Goal: Information Seeking & Learning: Understand process/instructions

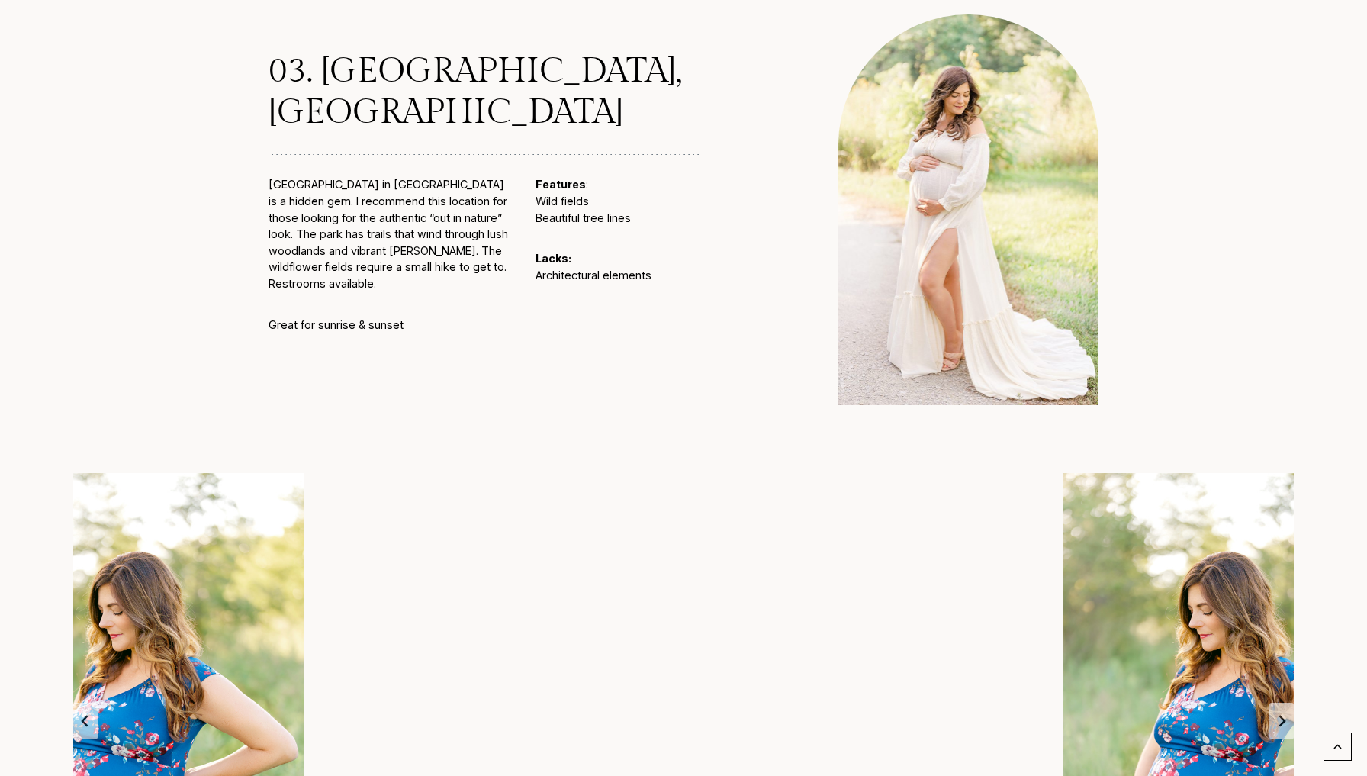
scroll to position [3146, 0]
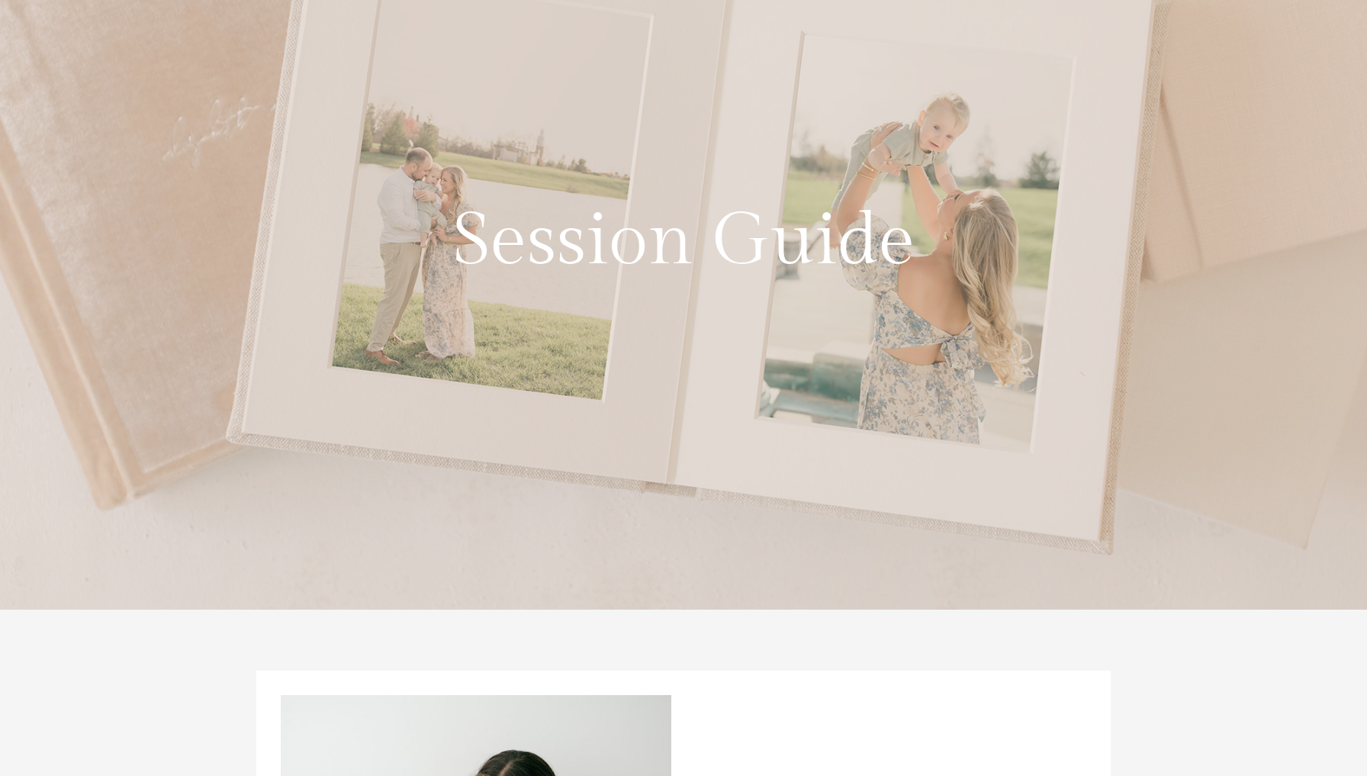
scroll to position [341, 0]
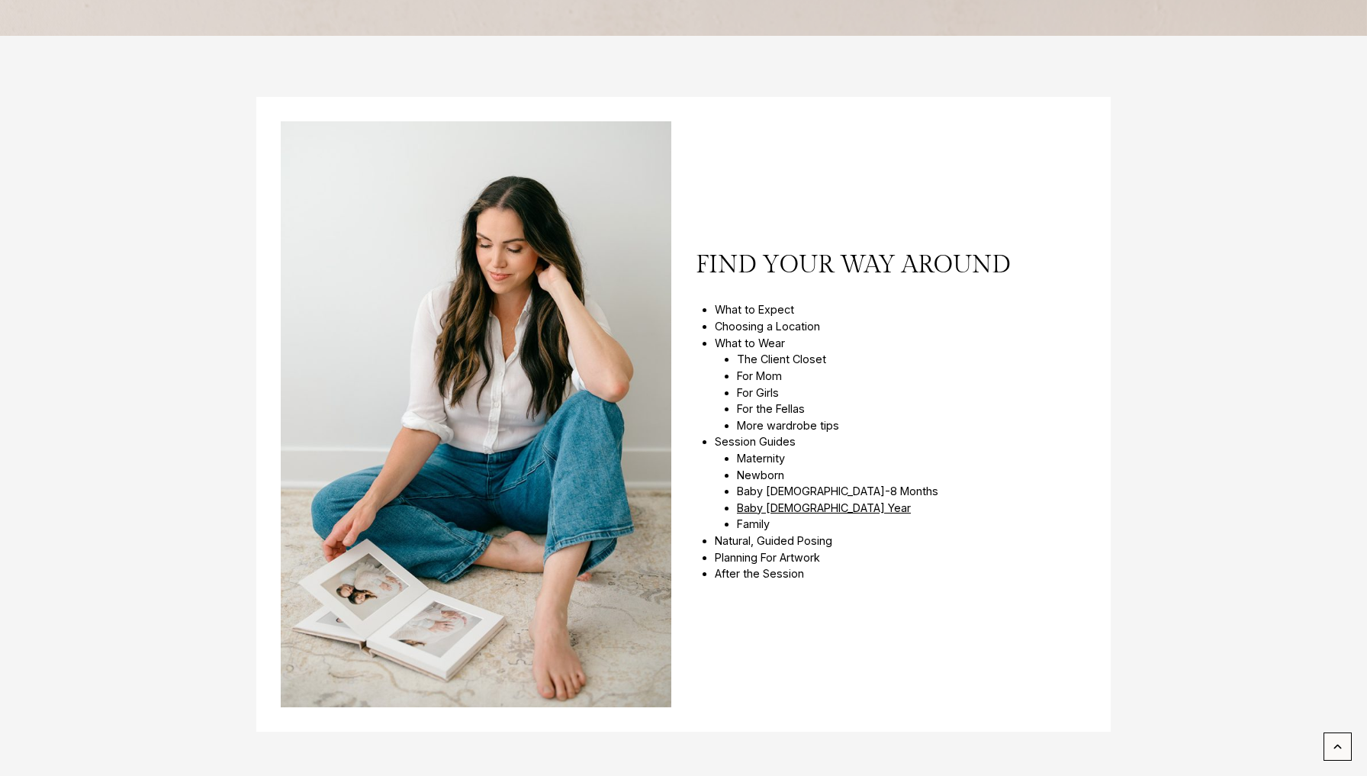
click at [762, 506] on link "Baby [DEMOGRAPHIC_DATA] Year" at bounding box center [824, 507] width 174 height 13
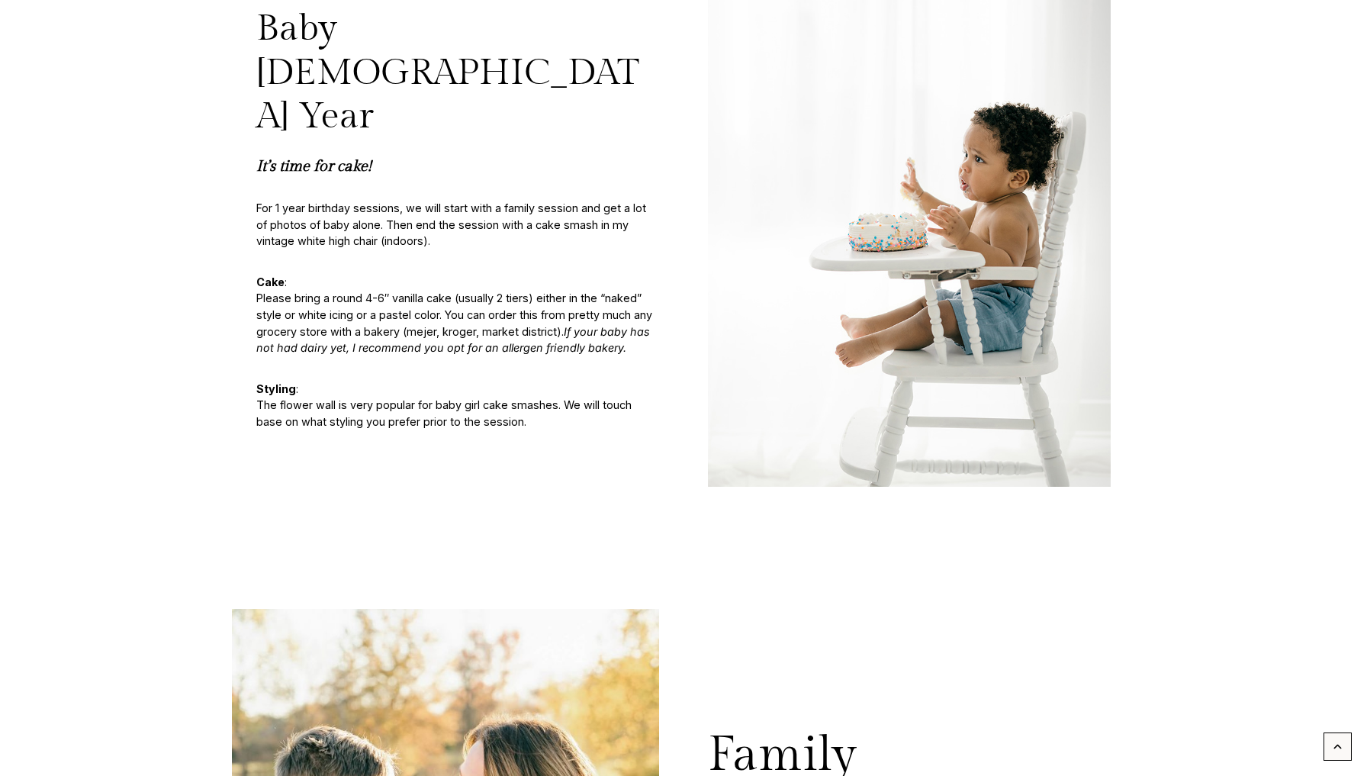
scroll to position [7430, 0]
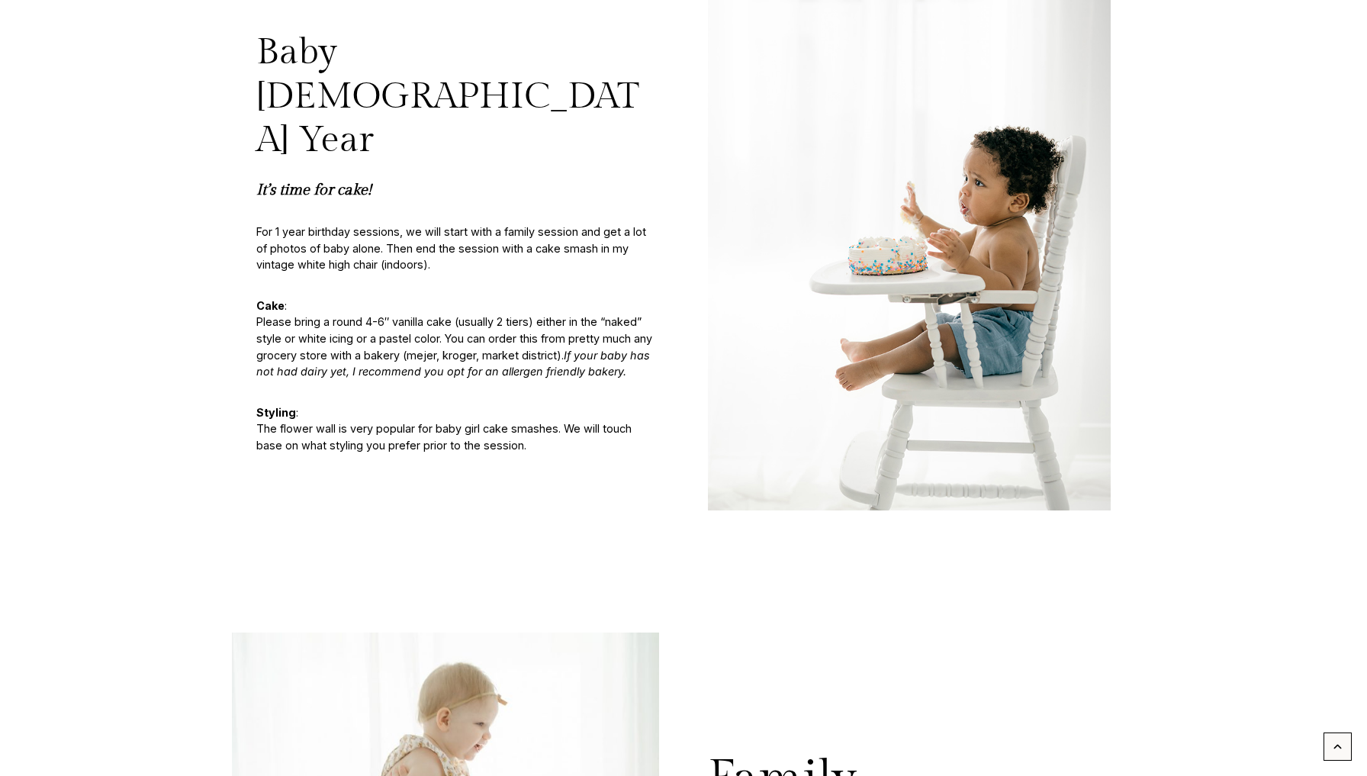
drag, startPoint x: 257, startPoint y: 251, endPoint x: 613, endPoint y: 303, distance: 360.0
click at [613, 303] on p "Cake : Please bring a round 4-6″ vanilla cake (usually 2 tiers) either in the “…" at bounding box center [457, 339] width 403 height 82
drag, startPoint x: 262, startPoint y: 254, endPoint x: 455, endPoint y: 257, distance: 193.0
click at [455, 298] on p "Cake : Please bring a round 4-6″ vanilla cake (usually 2 tiers) either in the “…" at bounding box center [457, 339] width 403 height 82
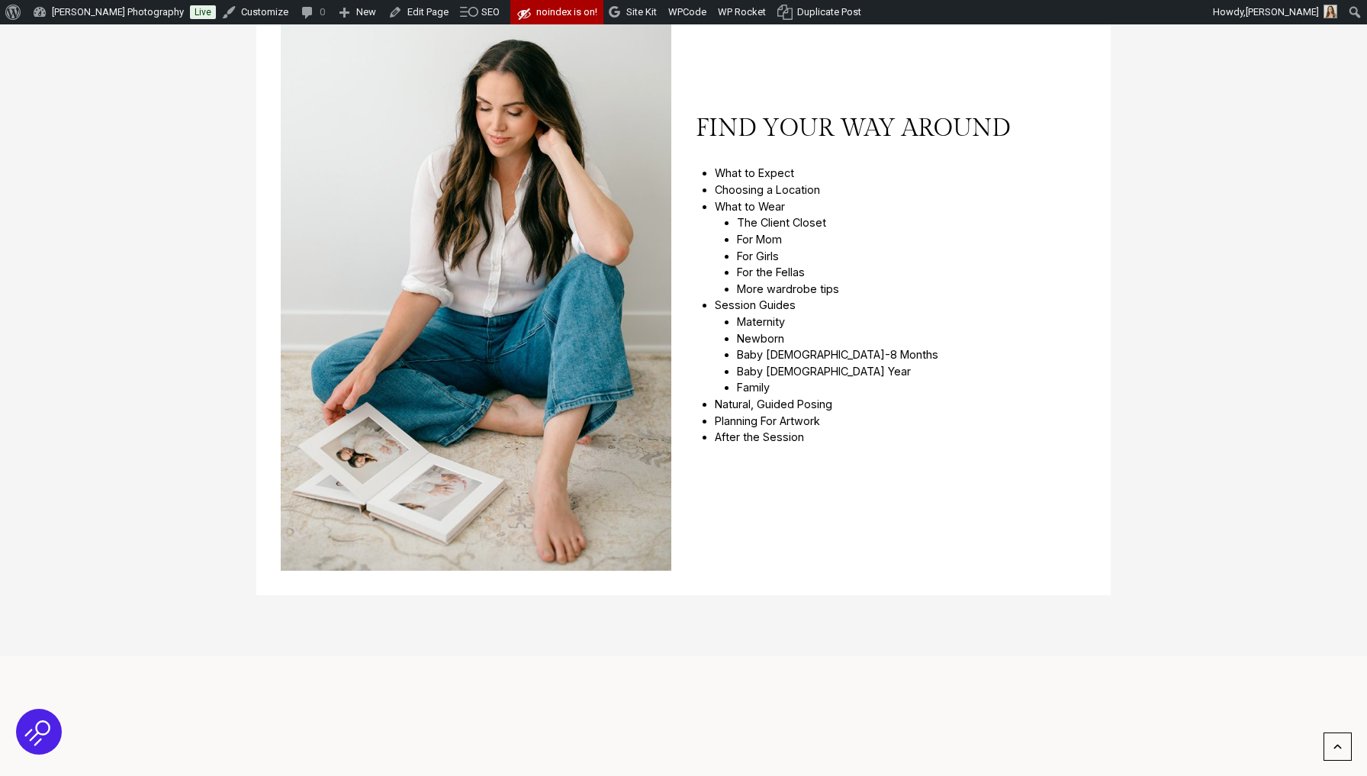
scroll to position [944, 0]
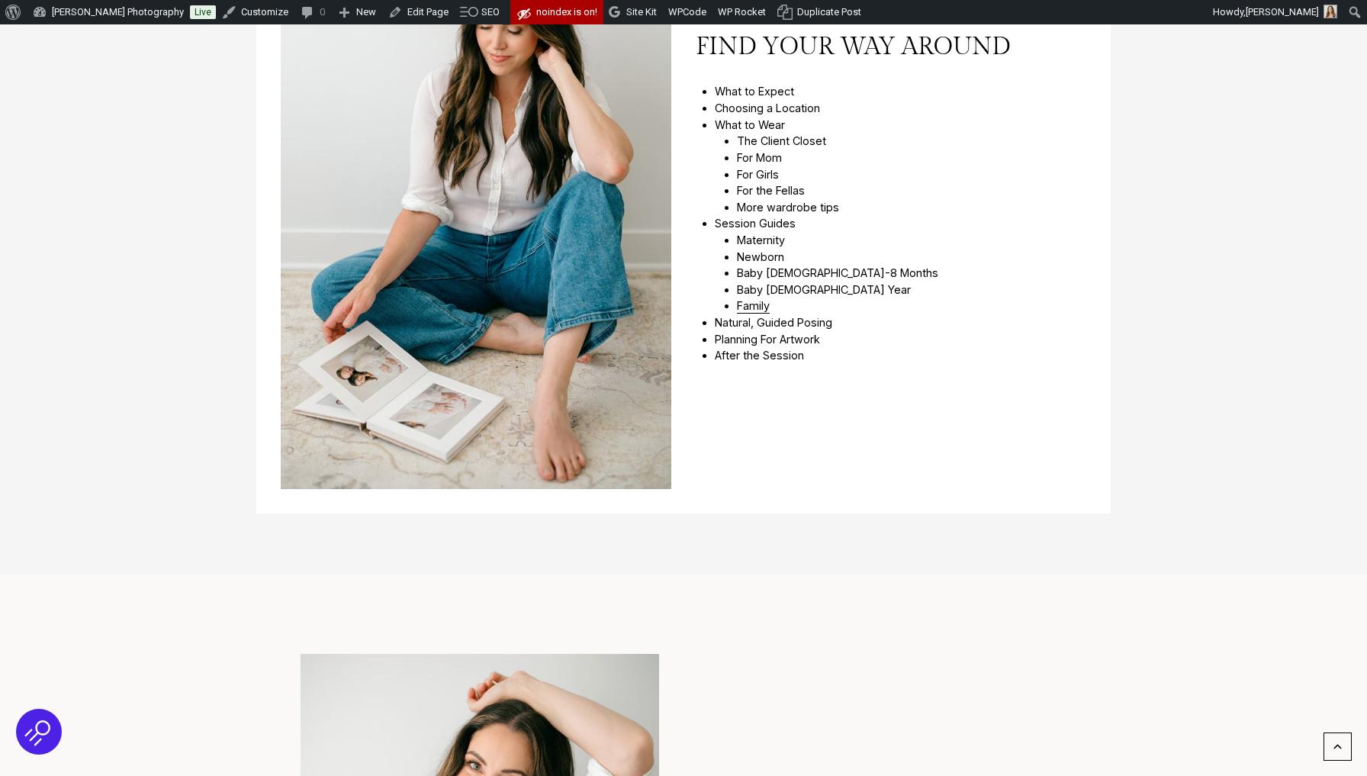
click at [752, 303] on link "Family" at bounding box center [753, 305] width 33 height 13
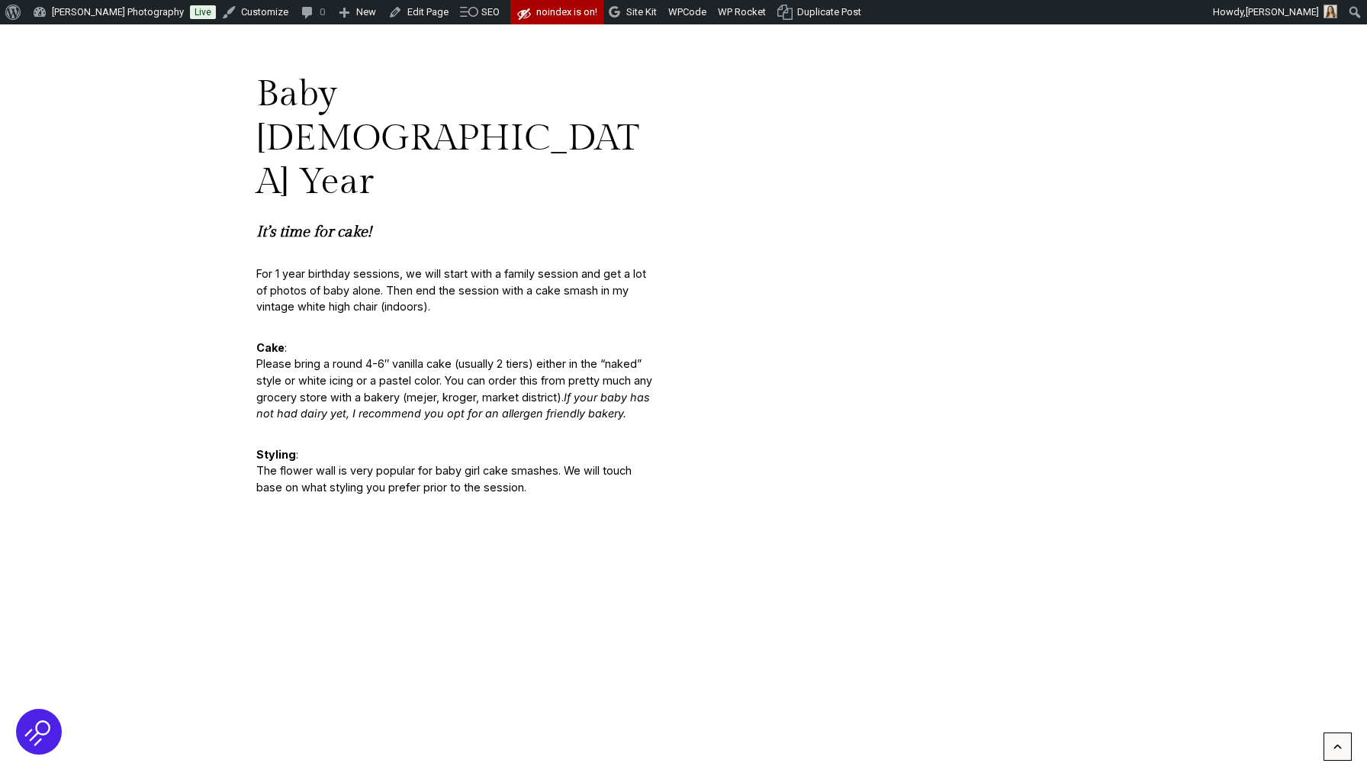
scroll to position [7388, 0]
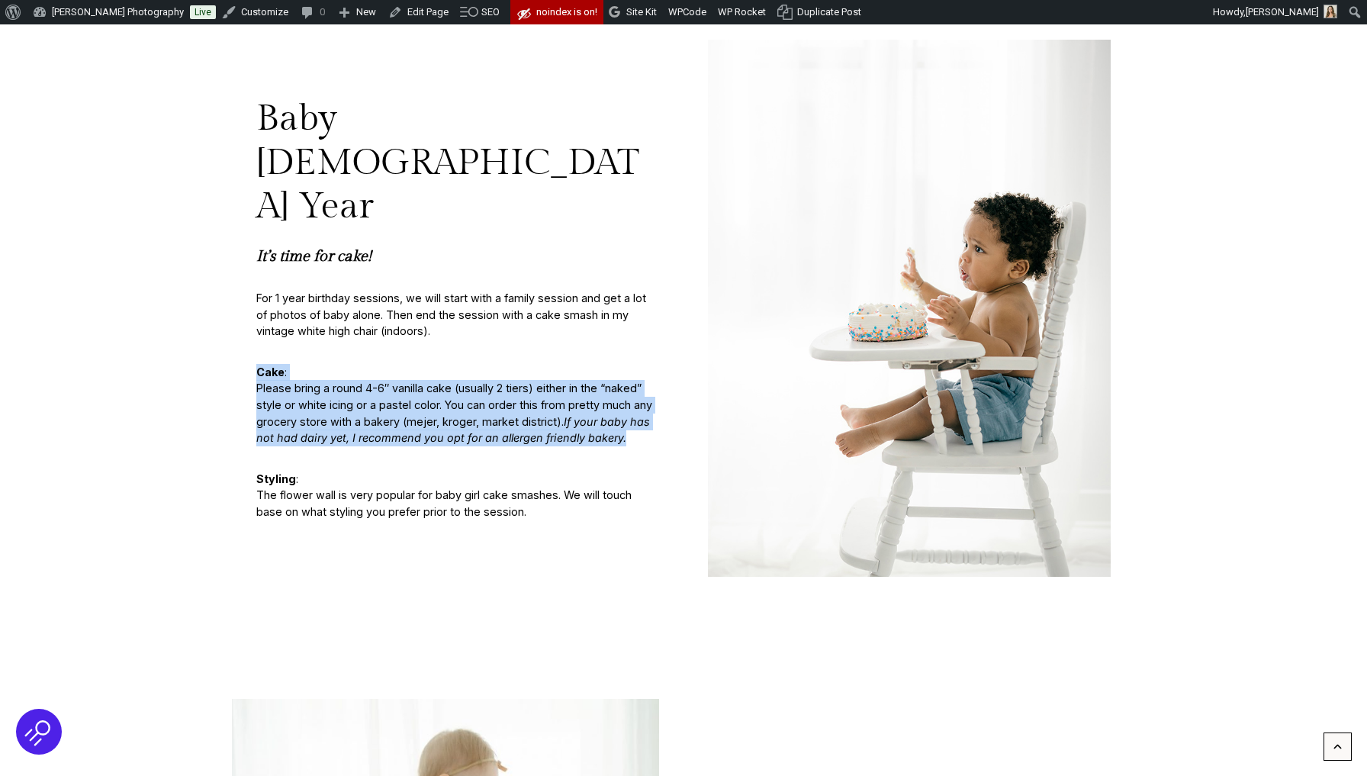
drag, startPoint x: 259, startPoint y: 317, endPoint x: 639, endPoint y: 378, distance: 384.9
click at [639, 378] on p "Cake : Please bring a round 4-6″ vanilla cake (usually 2 tiers) either in the “…" at bounding box center [457, 405] width 403 height 82
copy p "Cake : Please bring a round 4-6″ vanilla cake (usually 2 tiers) either in the “…"
